Goal: Transaction & Acquisition: Purchase product/service

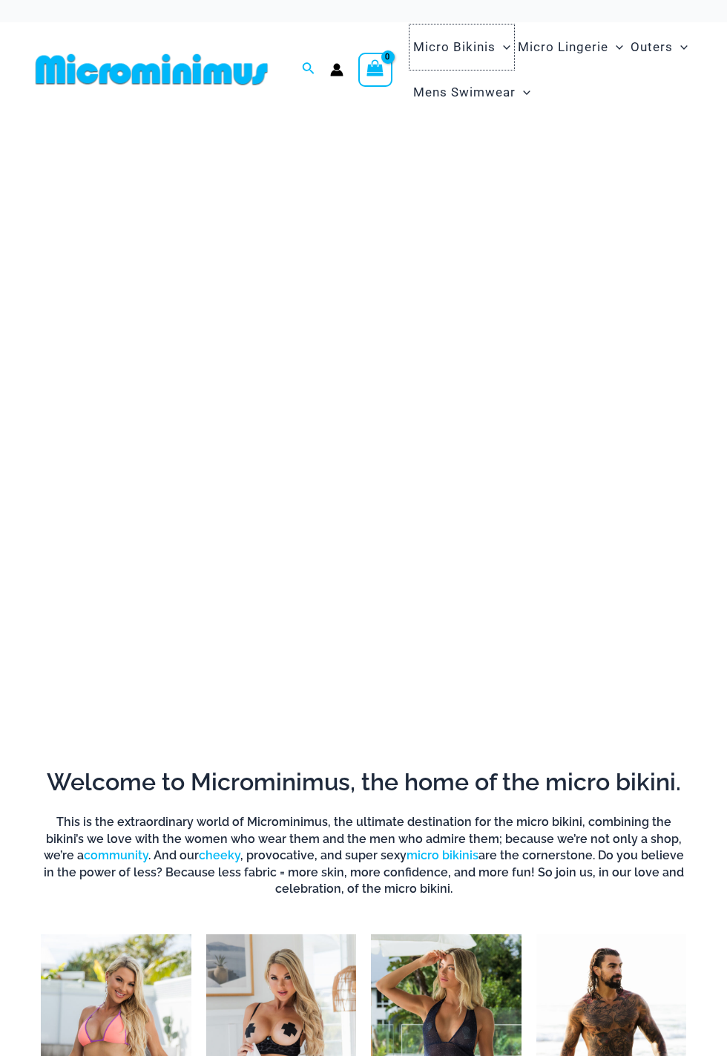
click at [467, 53] on span "Micro Bikinis" at bounding box center [454, 47] width 82 height 38
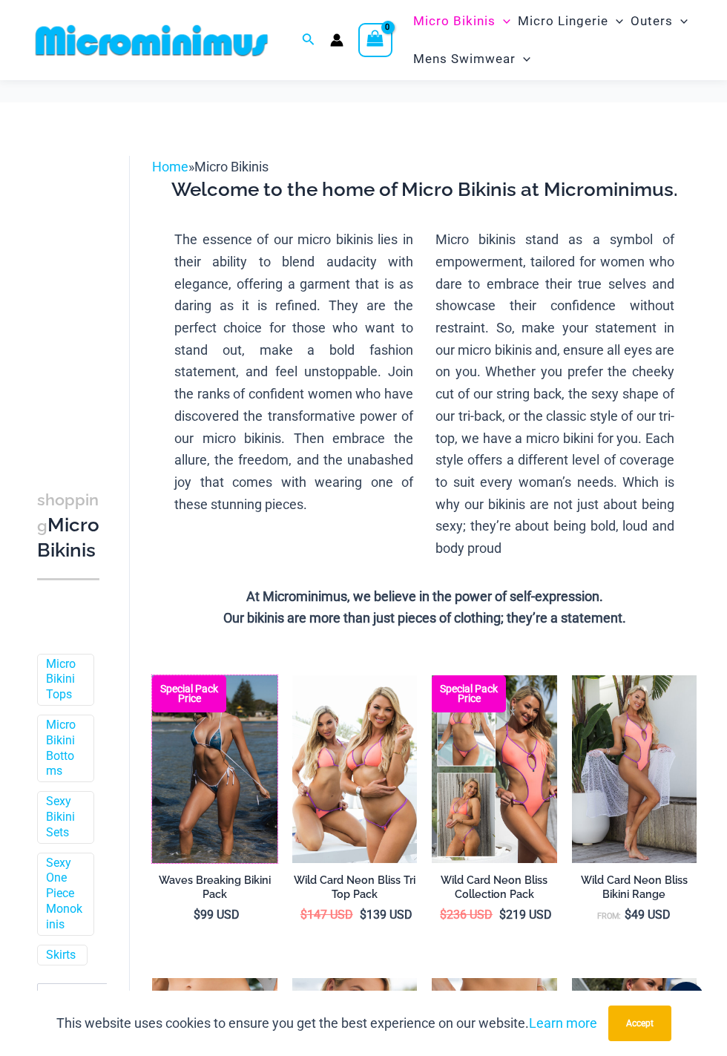
click at [152, 675] on img at bounding box center [152, 675] width 0 height 0
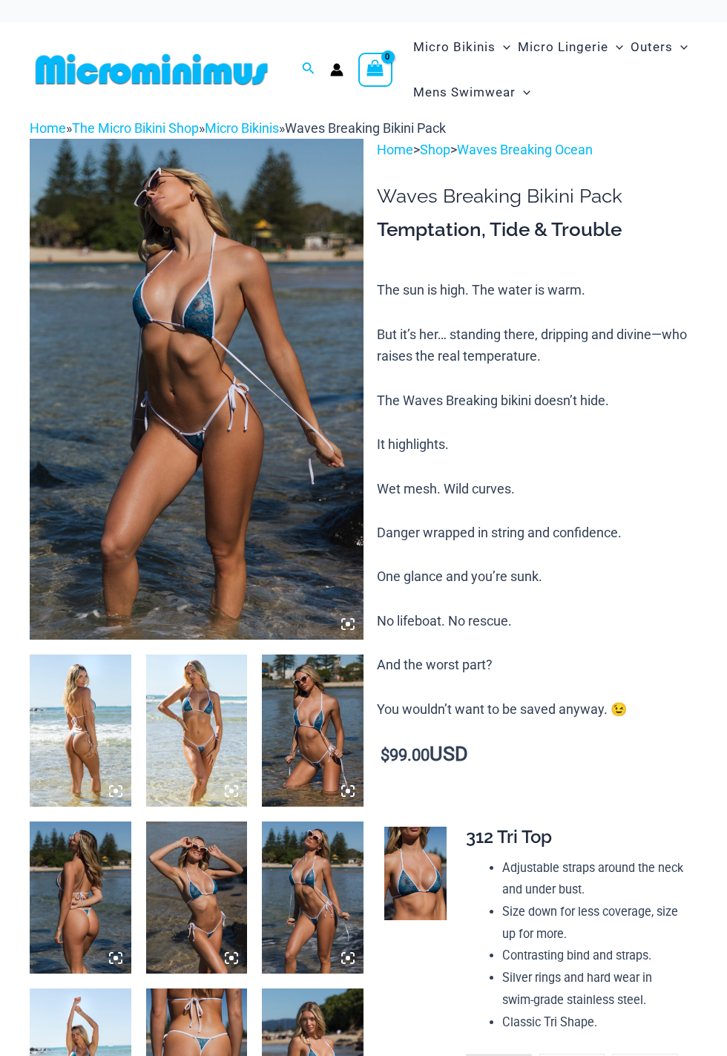
click at [352, 624] on icon at bounding box center [347, 623] width 13 height 13
click at [312, 458] on img at bounding box center [197, 389] width 334 height 501
click at [305, 513] on img at bounding box center [197, 389] width 334 height 501
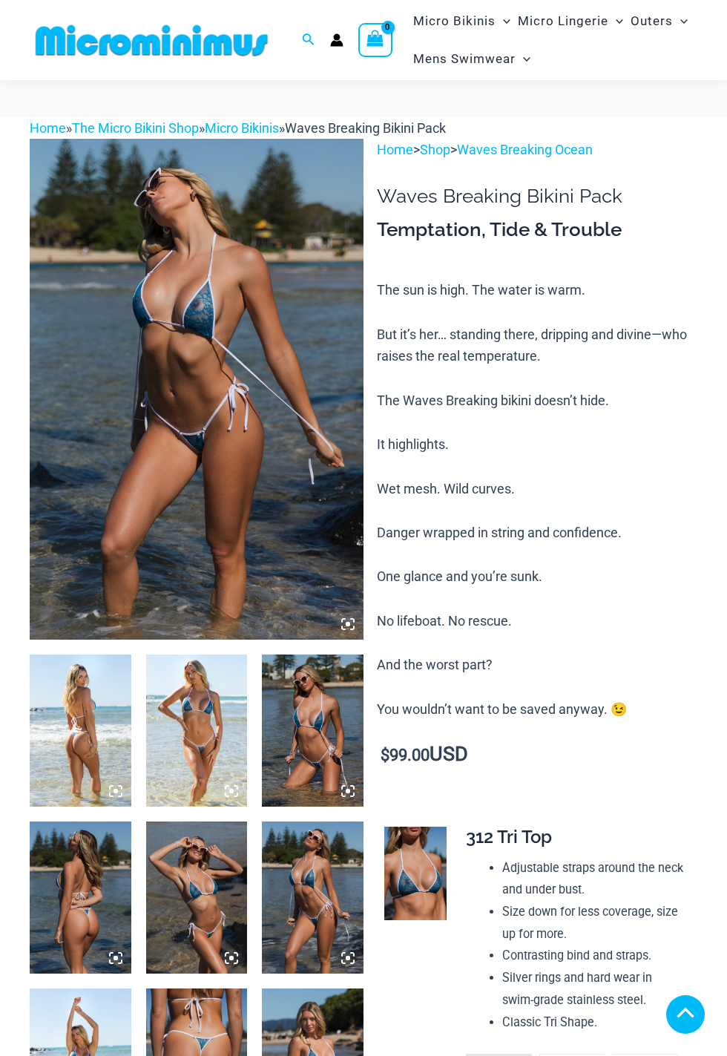
scroll to position [686, 0]
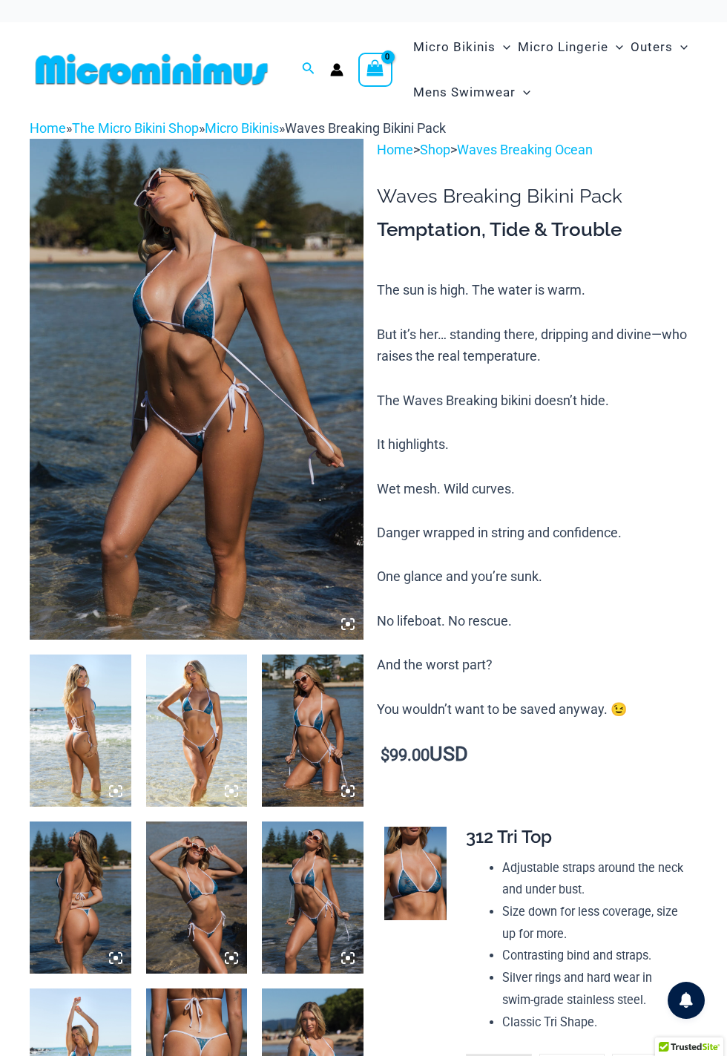
click at [351, 625] on icon at bounding box center [347, 623] width 13 height 13
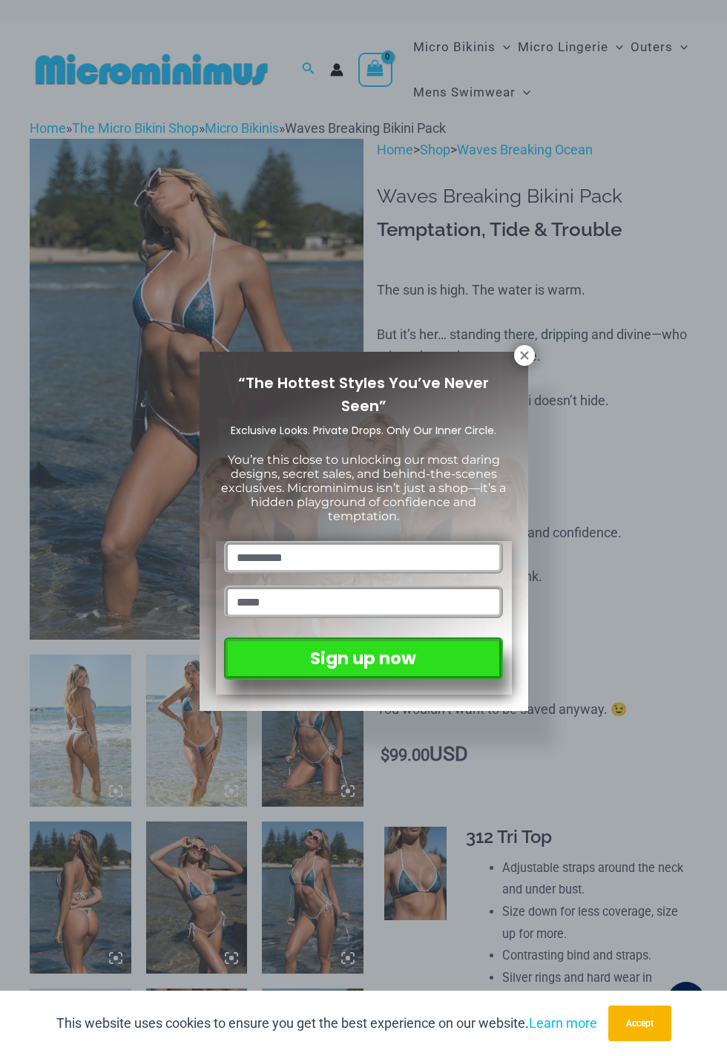
click at [530, 358] on icon at bounding box center [524, 355] width 13 height 13
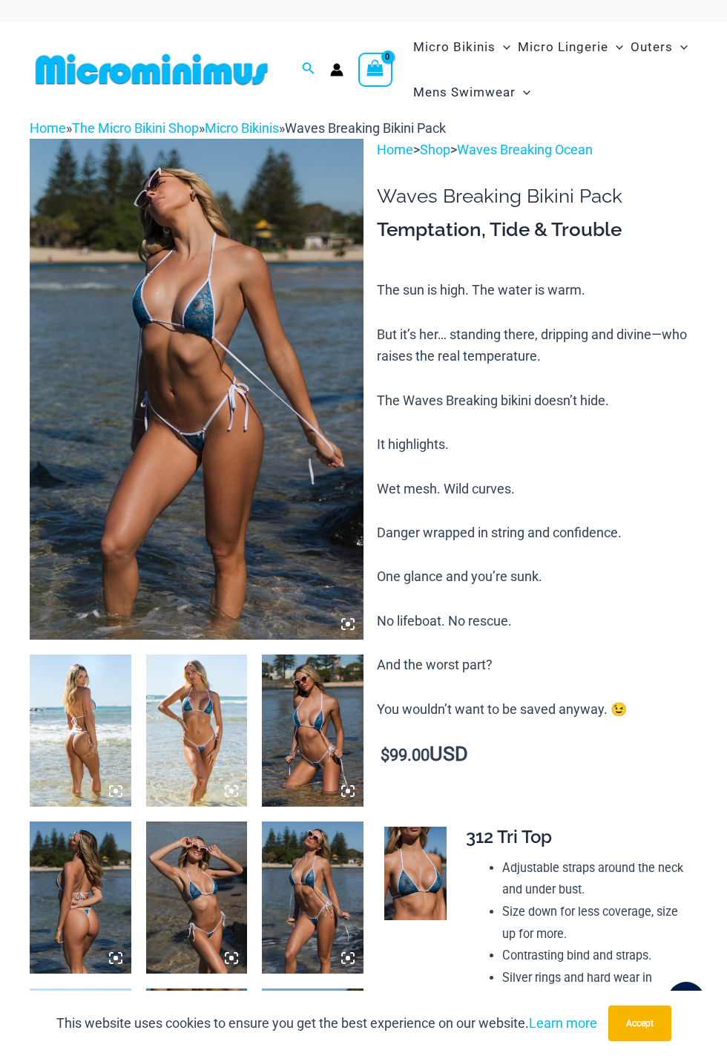
click at [350, 620] on icon at bounding box center [347, 623] width 13 height 13
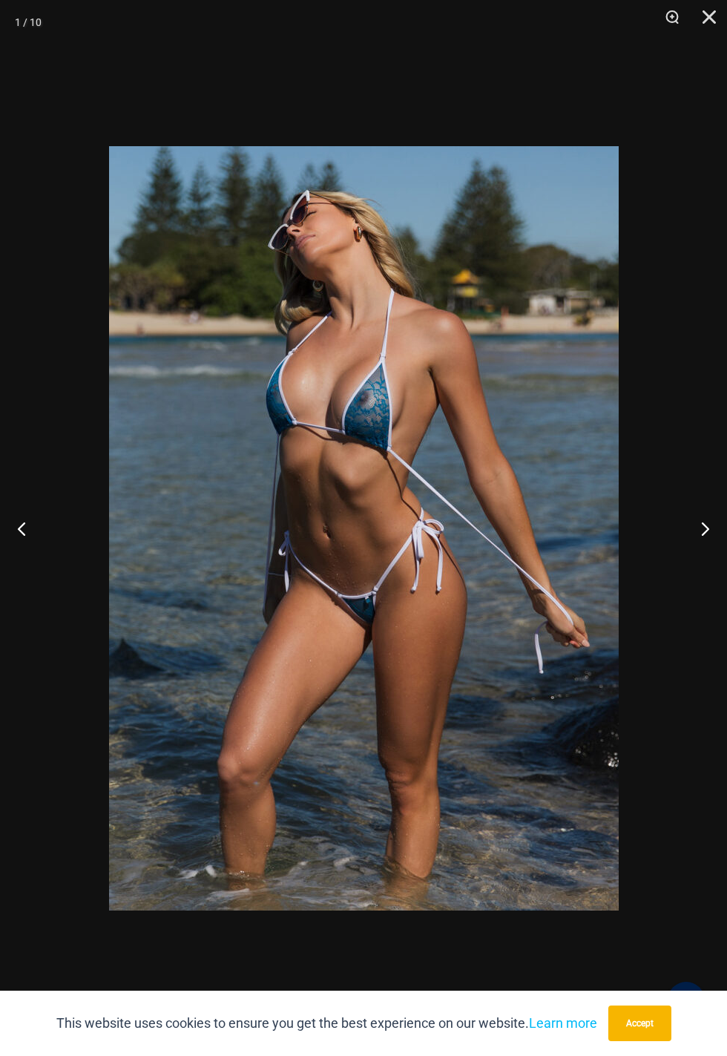
click at [151, 827] on img at bounding box center [364, 528] width 510 height 764
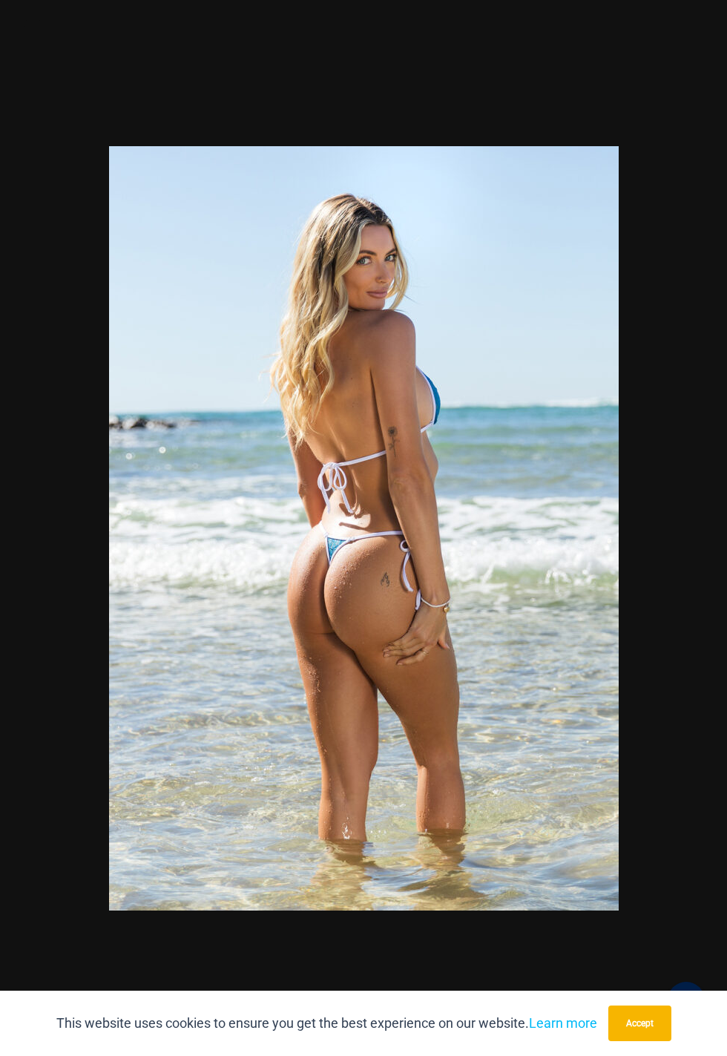
click at [150, 816] on img at bounding box center [364, 528] width 510 height 764
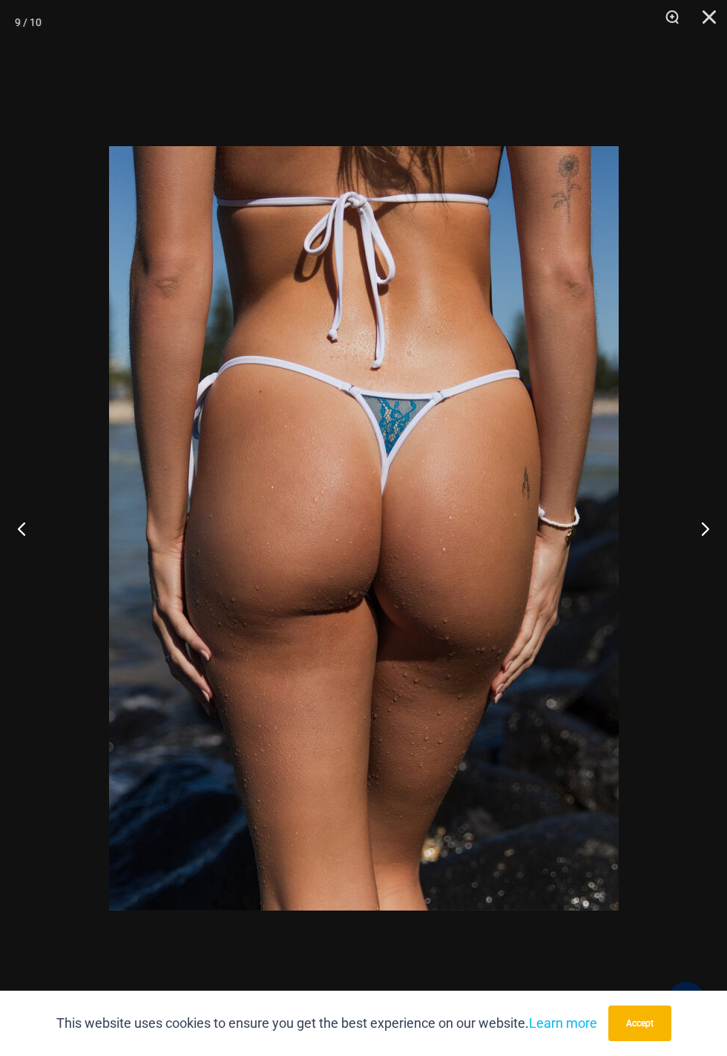
click at [9, 724] on div at bounding box center [363, 528] width 727 height 1056
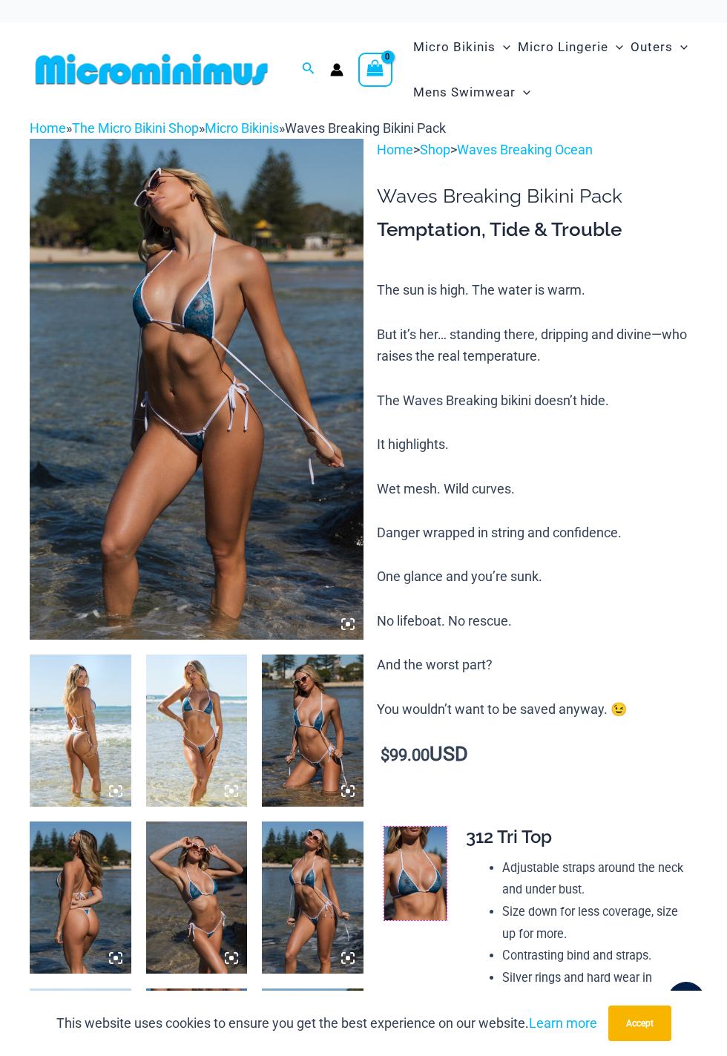
click at [424, 873] on img at bounding box center [415, 873] width 62 height 93
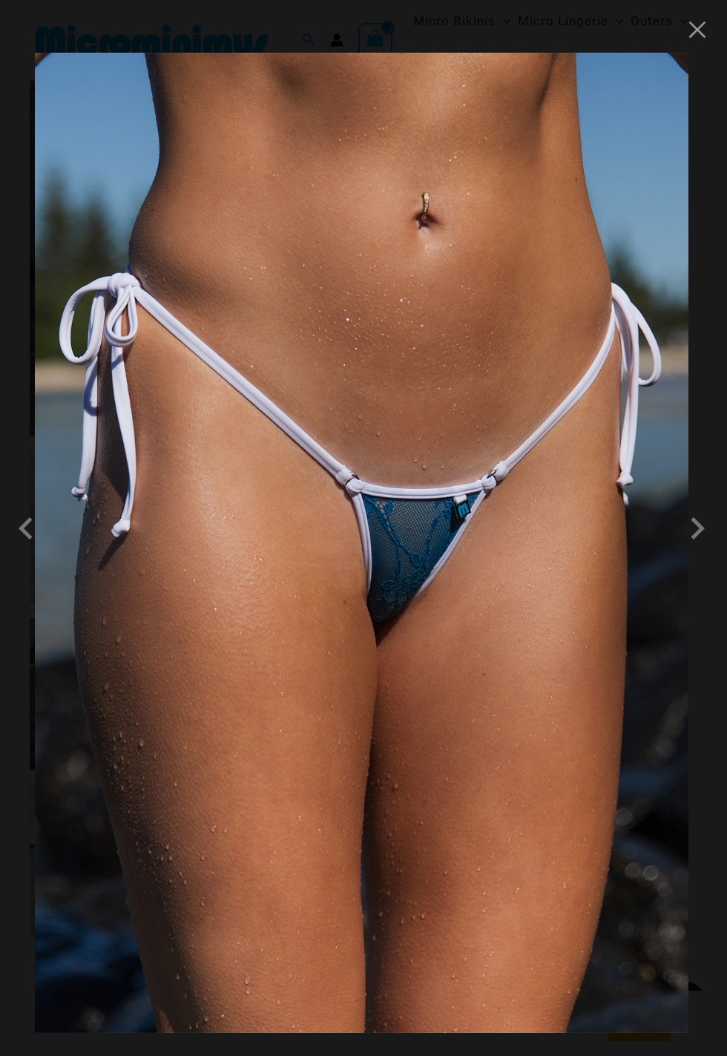
scroll to position [274, 0]
